Goal: Check status: Check status

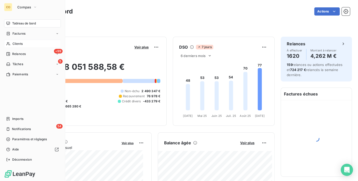
click at [16, 42] on span "Clients" at bounding box center [17, 43] width 10 height 5
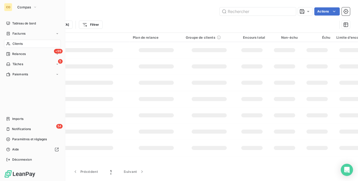
click at [9, 43] on icon at bounding box center [8, 43] width 4 height 3
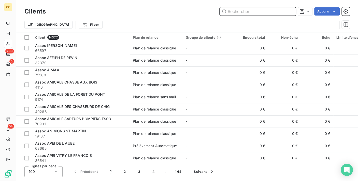
click at [230, 9] on input "text" at bounding box center [258, 11] width 76 height 8
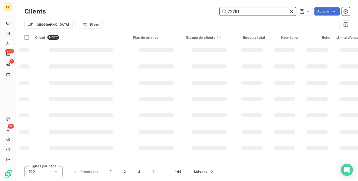
type input "72791"
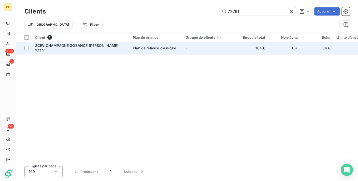
click at [173, 51] on td "Plan de relance classique" at bounding box center [156, 48] width 53 height 12
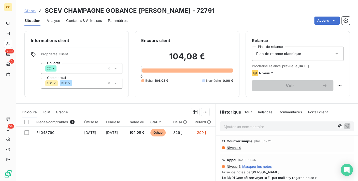
scroll to position [28, 0]
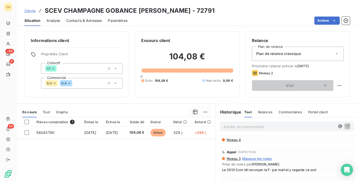
click at [46, 110] on span "Tout" at bounding box center [46, 112] width 7 height 4
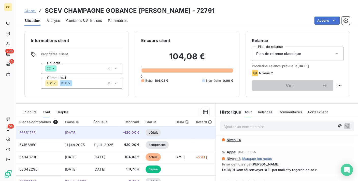
click at [102, 133] on td at bounding box center [104, 133] width 28 height 12
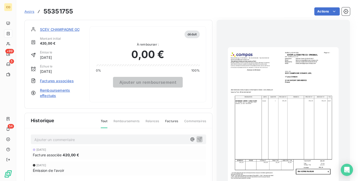
click at [290, 112] on img "button" at bounding box center [283, 125] width 111 height 157
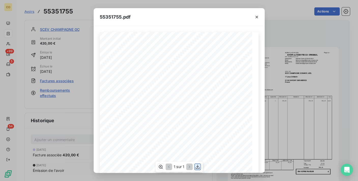
click at [198, 167] on icon "button" at bounding box center [197, 166] width 5 height 5
click at [254, 16] on button "button" at bounding box center [257, 17] width 8 height 8
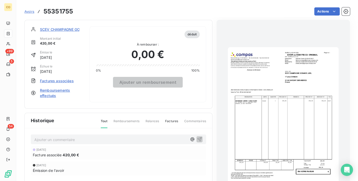
click at [64, 29] on span "SCEV CHAMPAGNE GOBANCE [PERSON_NAME]" at bounding box center [81, 29] width 83 height 5
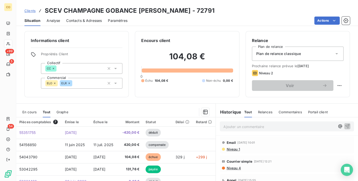
click at [31, 110] on span "En cours" at bounding box center [29, 112] width 14 height 4
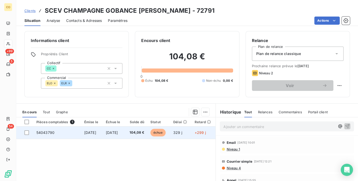
click at [97, 128] on td "[DATE]" at bounding box center [92, 133] width 22 height 12
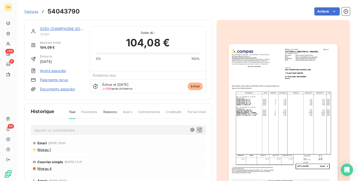
click at [260, 137] on img "button" at bounding box center [283, 121] width 109 height 154
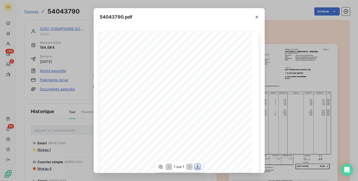
click at [196, 166] on icon "button" at bounding box center [197, 166] width 5 height 5
click at [255, 17] on icon "button" at bounding box center [256, 17] width 5 height 5
